Goal: Task Accomplishment & Management: Manage account settings

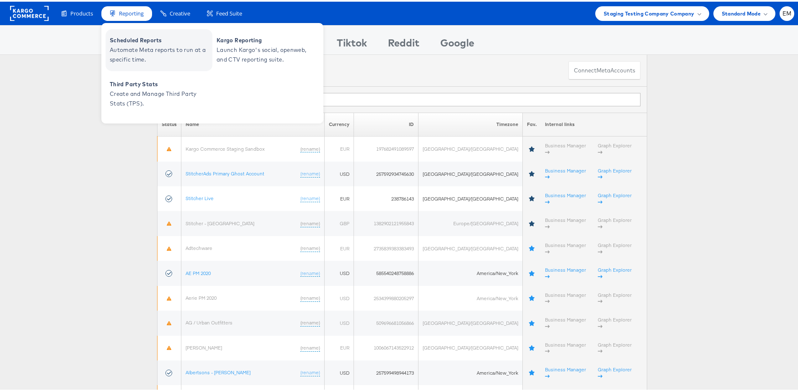
click at [145, 36] on span "Scheduled Reports" at bounding box center [160, 39] width 101 height 10
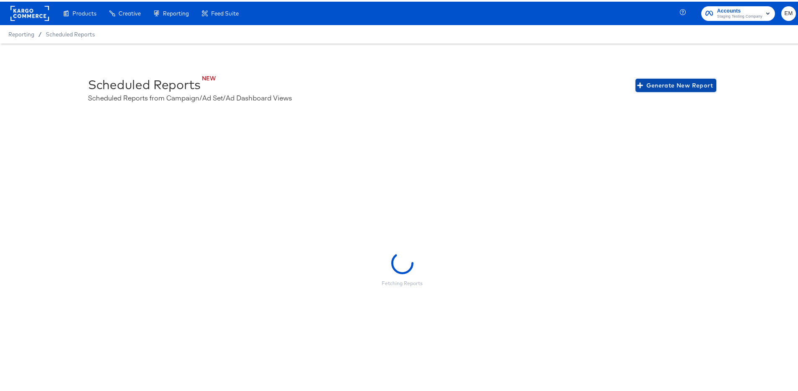
click at [681, 88] on span "Generate New Report" at bounding box center [676, 84] width 74 height 10
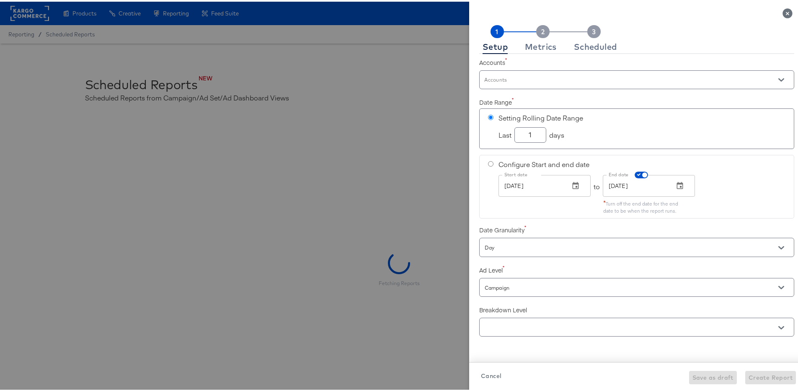
click at [527, 80] on input "Accounts" at bounding box center [625, 82] width 284 height 10
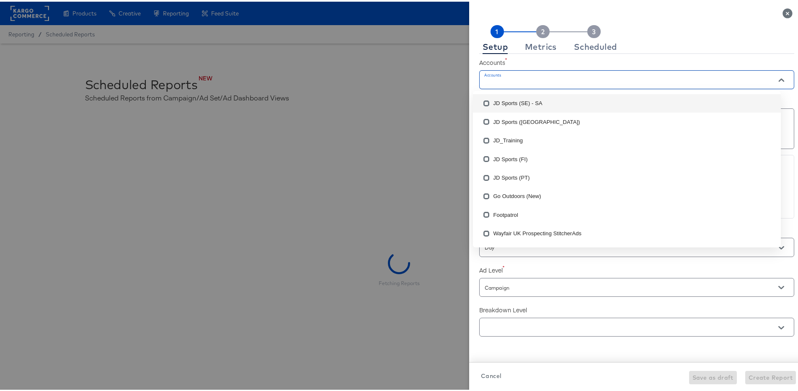
click at [514, 101] on li "JD Sports (SE) - SA" at bounding box center [627, 102] width 308 height 18
checkbox input "true"
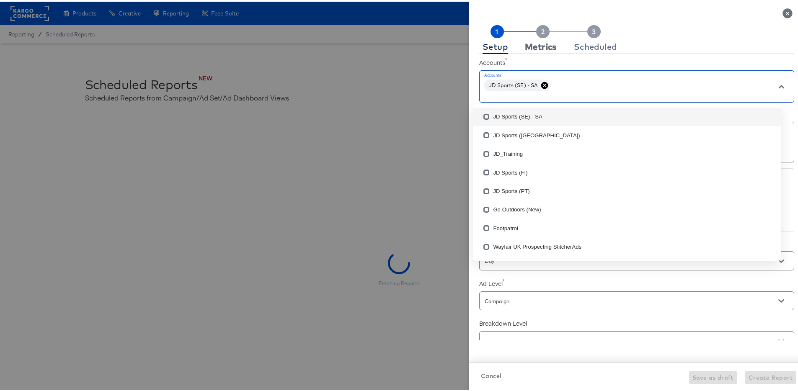
click at [531, 49] on div "Metrics" at bounding box center [541, 45] width 32 height 7
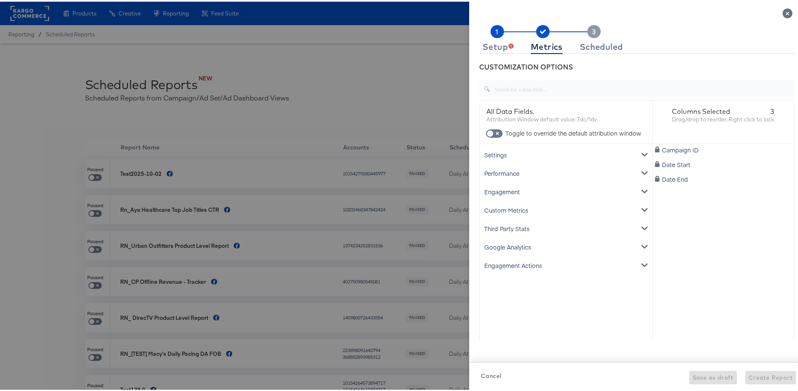
click at [513, 244] on div "Google Analytics" at bounding box center [565, 245] width 169 height 18
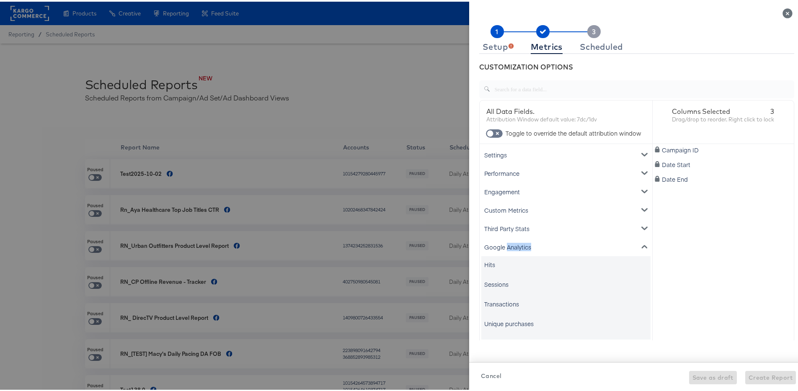
click at [513, 244] on div "Google Analytics" at bounding box center [565, 245] width 169 height 18
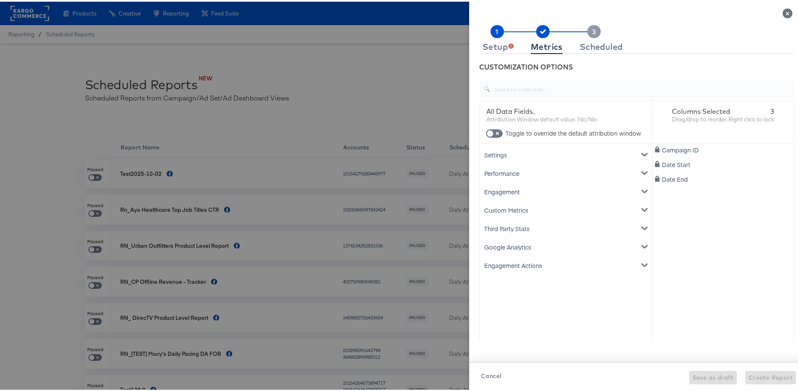
click at [512, 228] on div "Third Party Stats" at bounding box center [565, 227] width 169 height 18
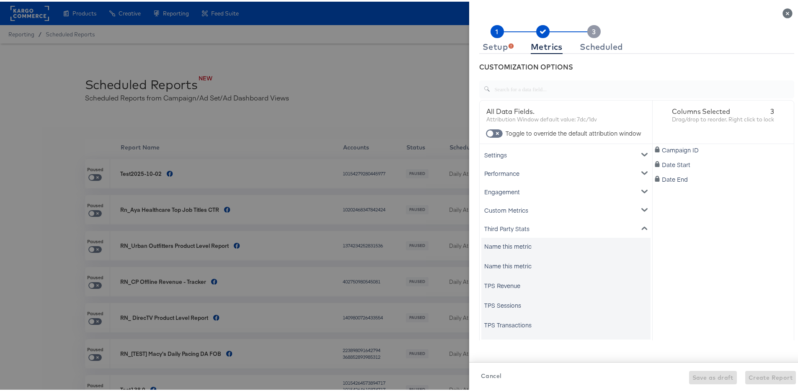
click at [512, 228] on div "Third Party Stats" at bounding box center [565, 227] width 169 height 18
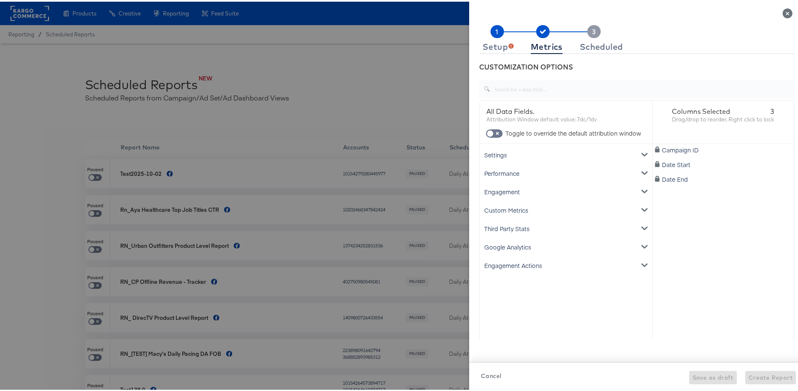
click at [506, 207] on div "Custom Metrics" at bounding box center [565, 208] width 169 height 18
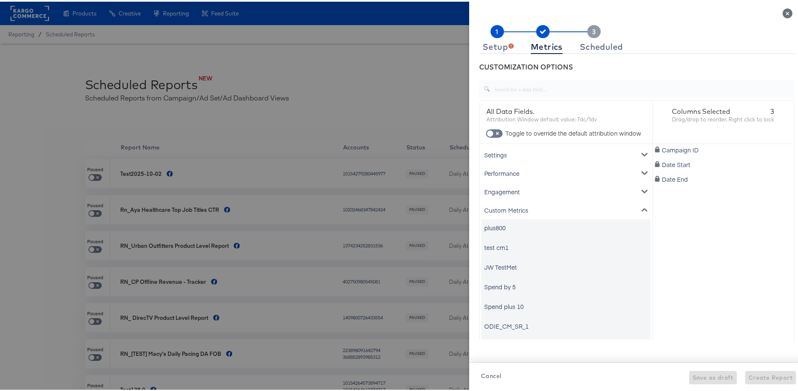
click at [506, 207] on div "Custom Metrics" at bounding box center [565, 208] width 169 height 18
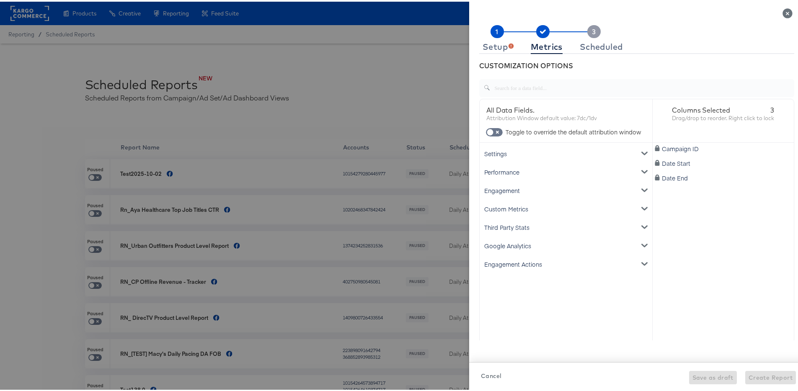
scroll to position [2, 0]
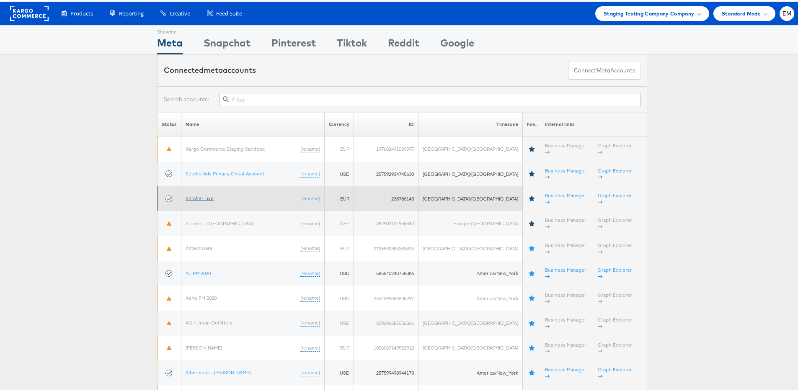
click at [204, 194] on link "Stitcher Live" at bounding box center [200, 197] width 28 height 6
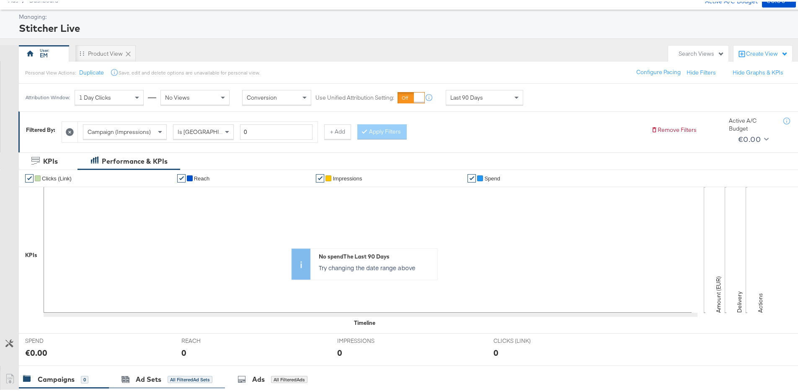
scroll to position [238, 0]
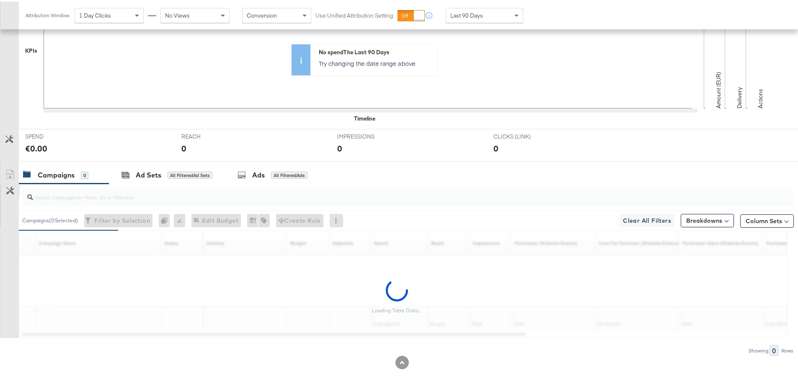
click at [5, 195] on button "Customize KPIs" at bounding box center [10, 189] width 19 height 13
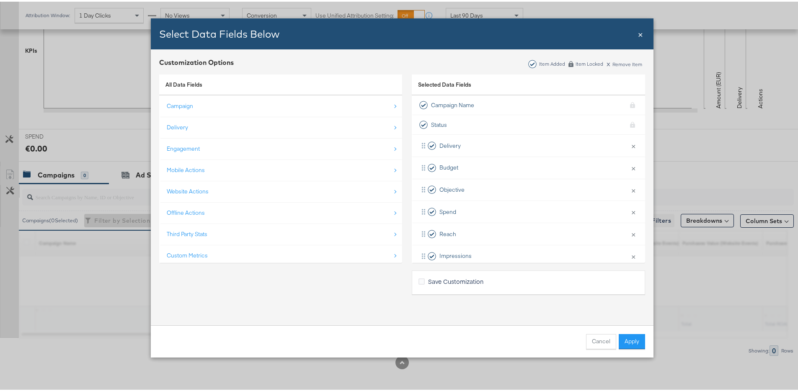
click at [5, 191] on div "Select Data Fields Below Close × Customization Options Item Added Item Locked x…" at bounding box center [402, 195] width 804 height 391
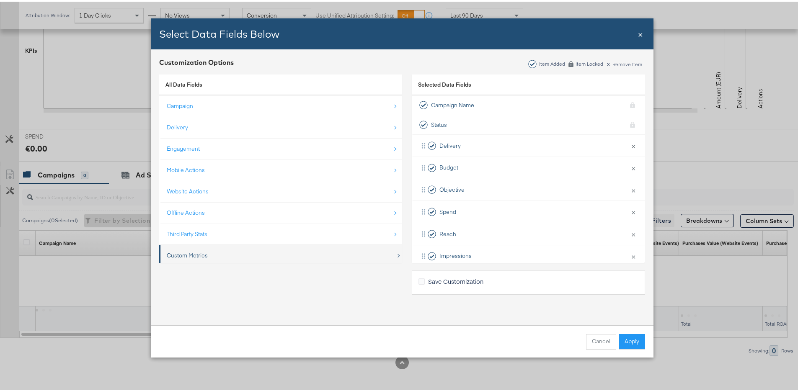
click at [195, 251] on div "Custom Metrics" at bounding box center [187, 254] width 41 height 8
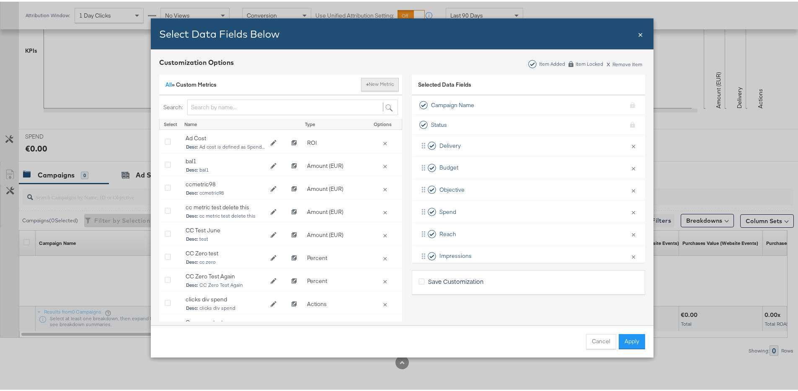
click at [382, 82] on button "+ New Metric" at bounding box center [380, 82] width 38 height 13
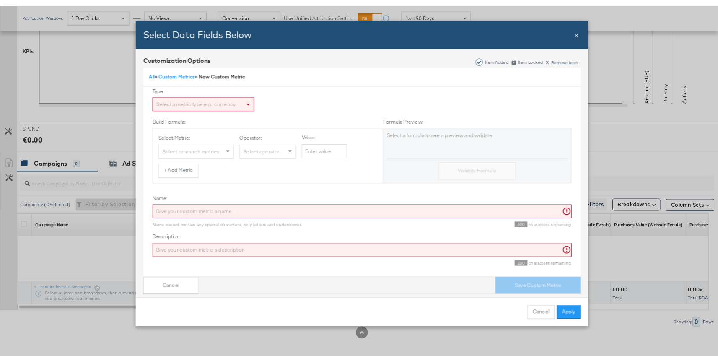
scroll to position [51, 0]
